Goal: Task Accomplishment & Management: Manage account settings

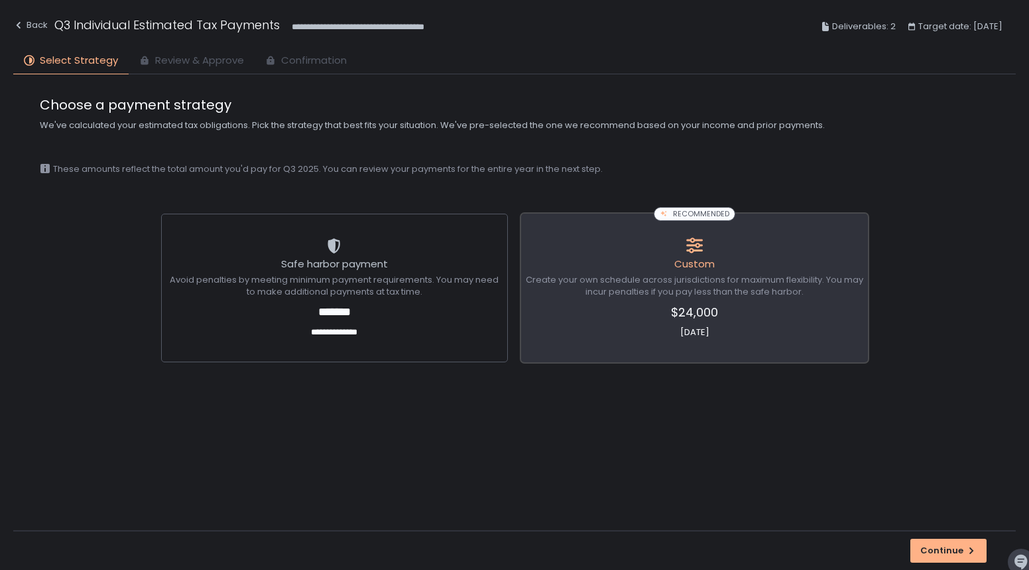
click at [758, 318] on span "$24,000" at bounding box center [694, 312] width 337 height 18
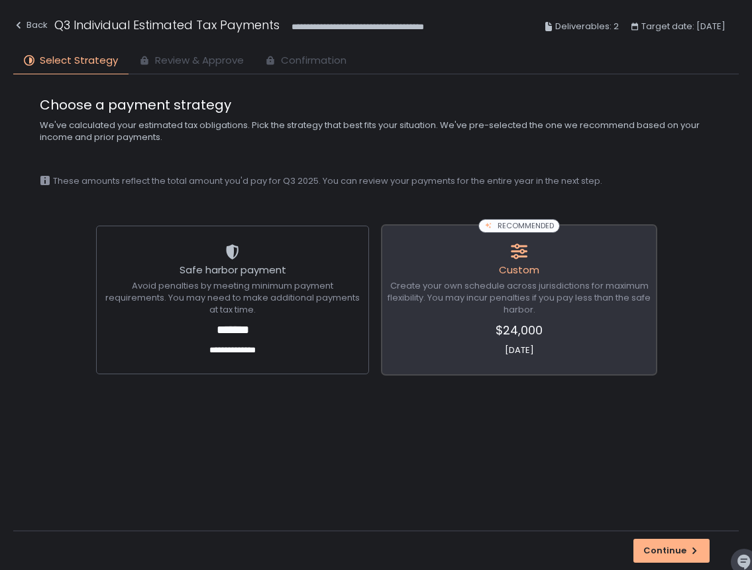
click at [586, 315] on span "Create your own schedule across jurisdictions for maximum flexibility. You may …" at bounding box center [519, 298] width 265 height 36
click at [680, 547] on div "Continue" at bounding box center [672, 550] width 56 height 12
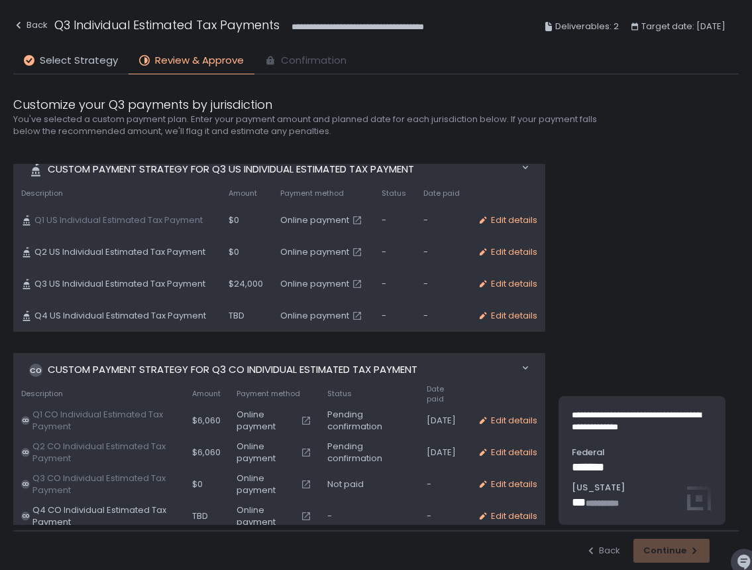
scroll to position [19, 0]
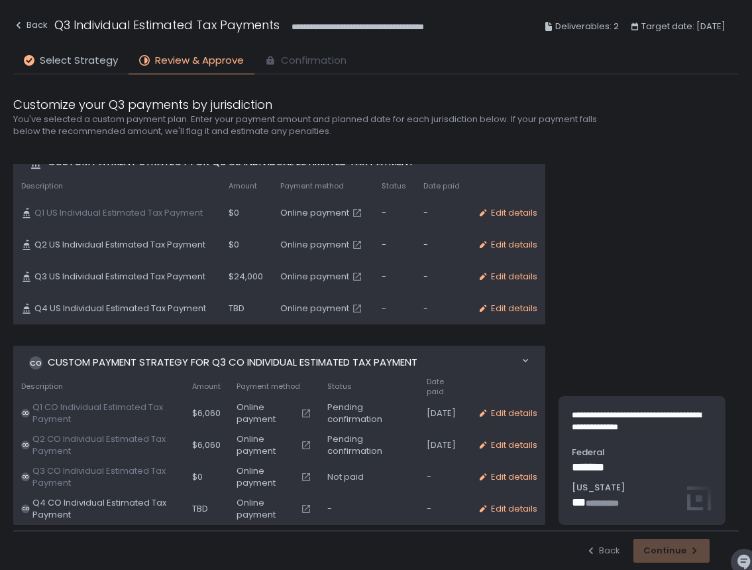
click at [696, 556] on div "Back Continue" at bounding box center [376, 550] width 726 height 40
click at [164, 274] on span "Q3 US Individual Estimated Tax Payment" at bounding box center [119, 277] width 171 height 12
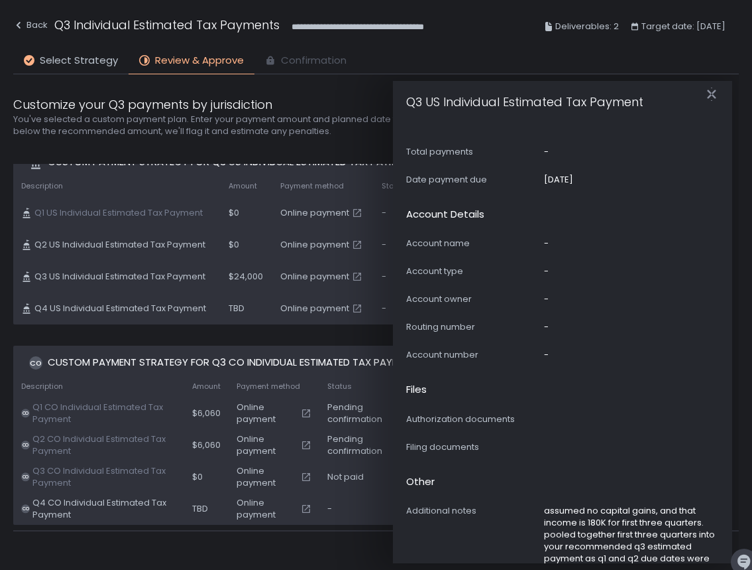
scroll to position [754, 0]
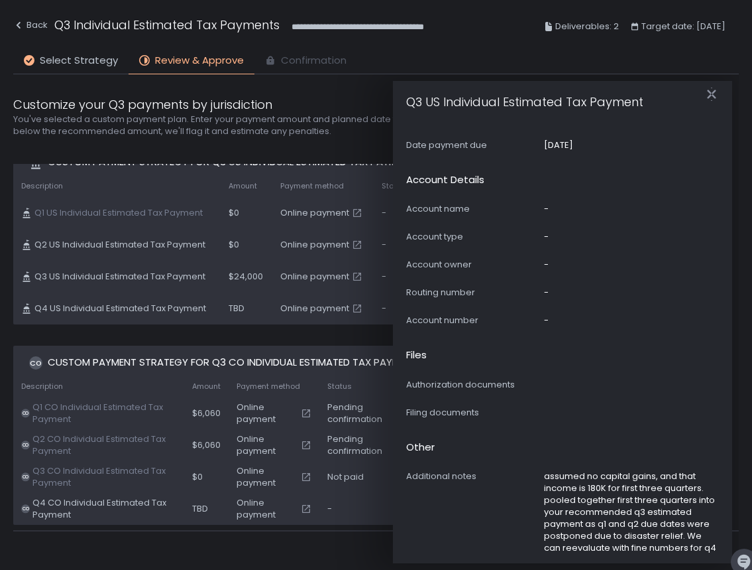
click at [326, 339] on div "Custom Payment strategy for Q3 US Individual Estimated Tax Payment Move 0 items…" at bounding box center [279, 334] width 532 height 379
click at [711, 93] on icon "button" at bounding box center [711, 94] width 13 height 13
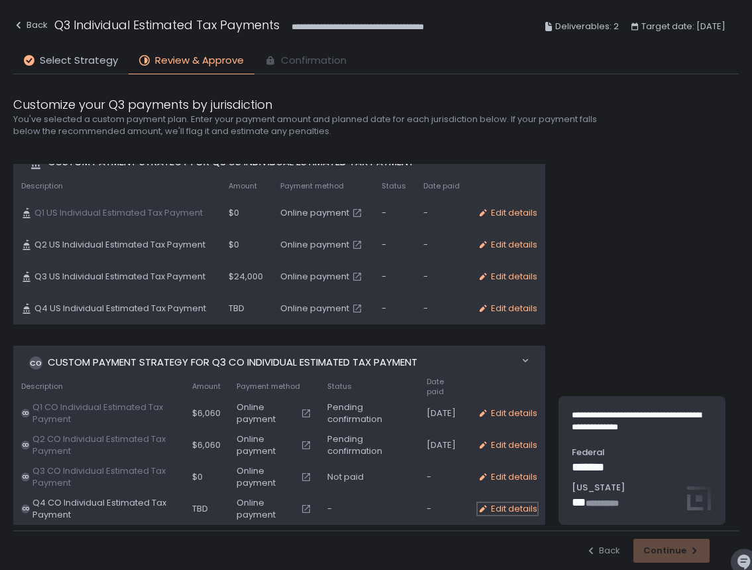
click at [514, 503] on div "Edit details" at bounding box center [508, 509] width 60 height 12
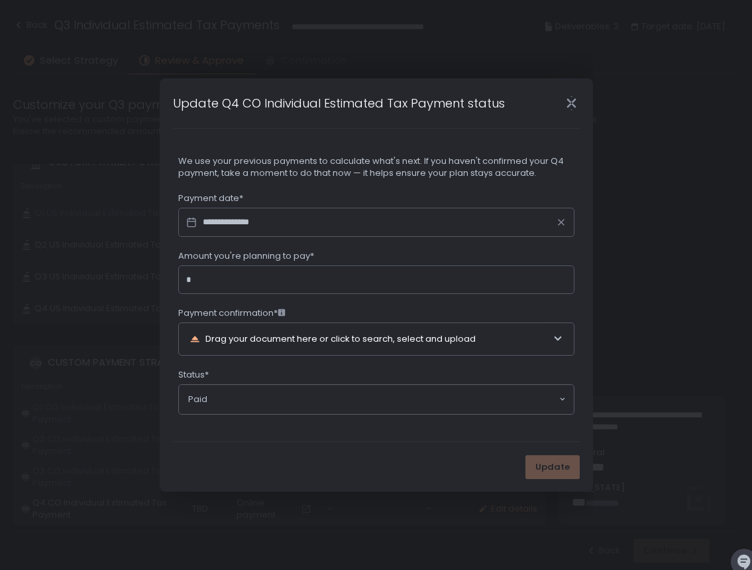
click at [514, 501] on div "**********" at bounding box center [377, 285] width 434 height 466
click at [324, 288] on div "*" at bounding box center [376, 279] width 396 height 29
click at [313, 280] on input "Amount you're planning to pay*" at bounding box center [380, 279] width 373 height 13
click at [316, 461] on div "Update" at bounding box center [377, 467] width 434 height 50
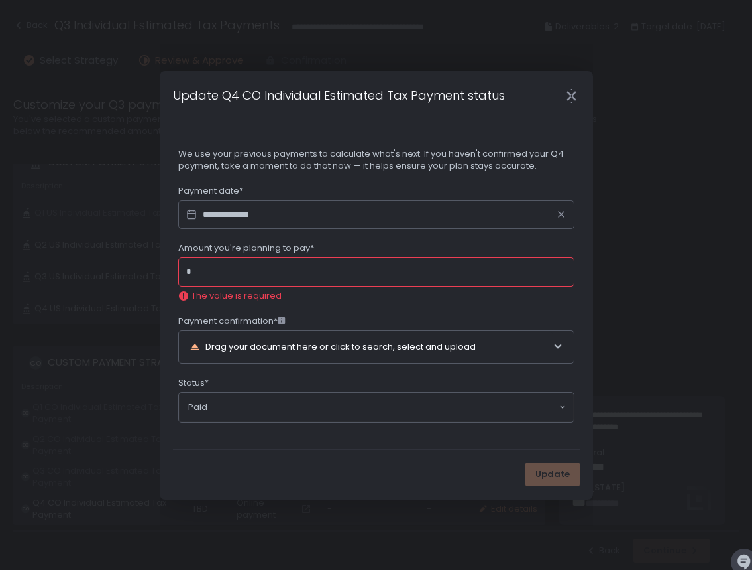
click at [572, 99] on icon "Close" at bounding box center [572, 96] width 14 height 14
